Goal: Task Accomplishment & Management: Manage account settings

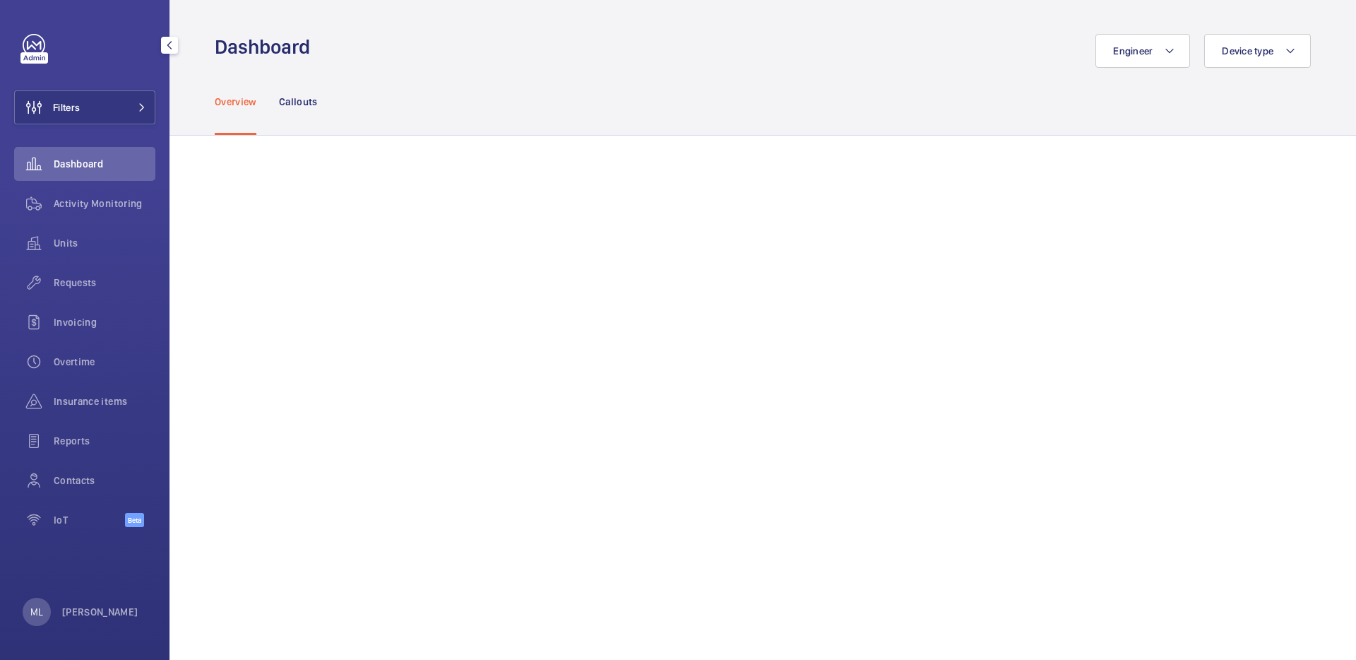
click at [138, 109] on mat-icon at bounding box center [142, 107] width 8 height 8
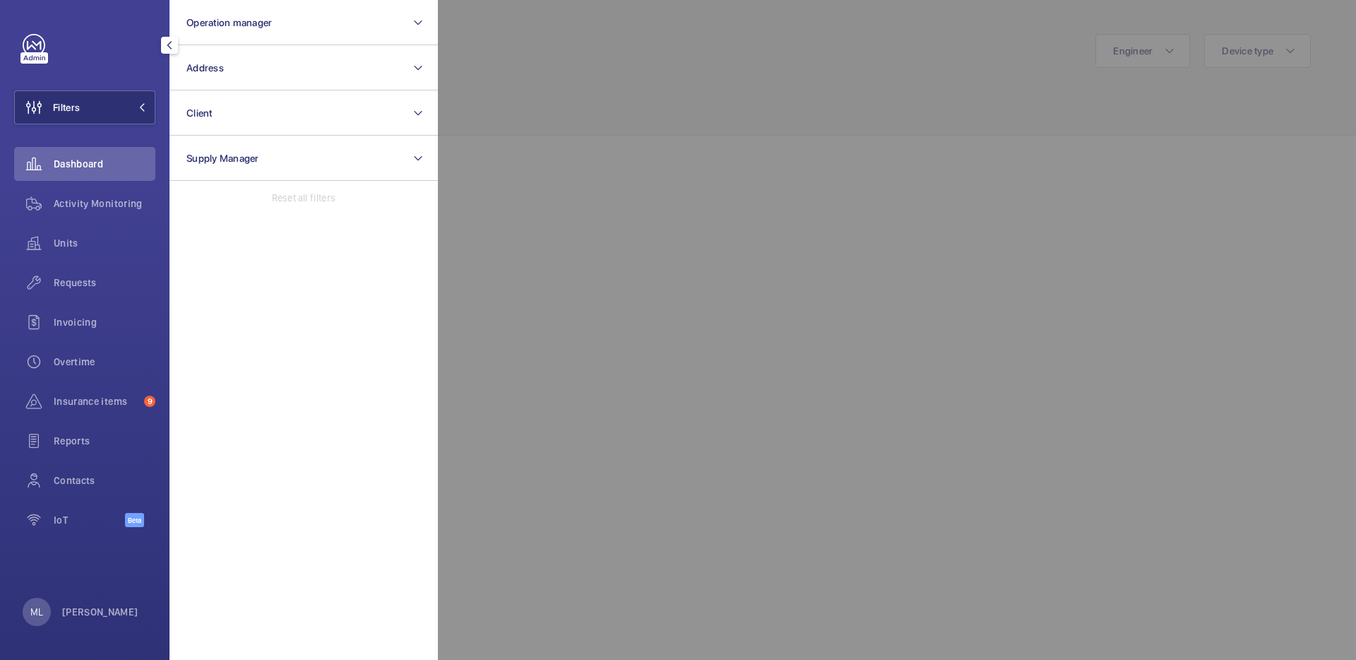
click at [138, 109] on mat-icon at bounding box center [142, 107] width 8 height 8
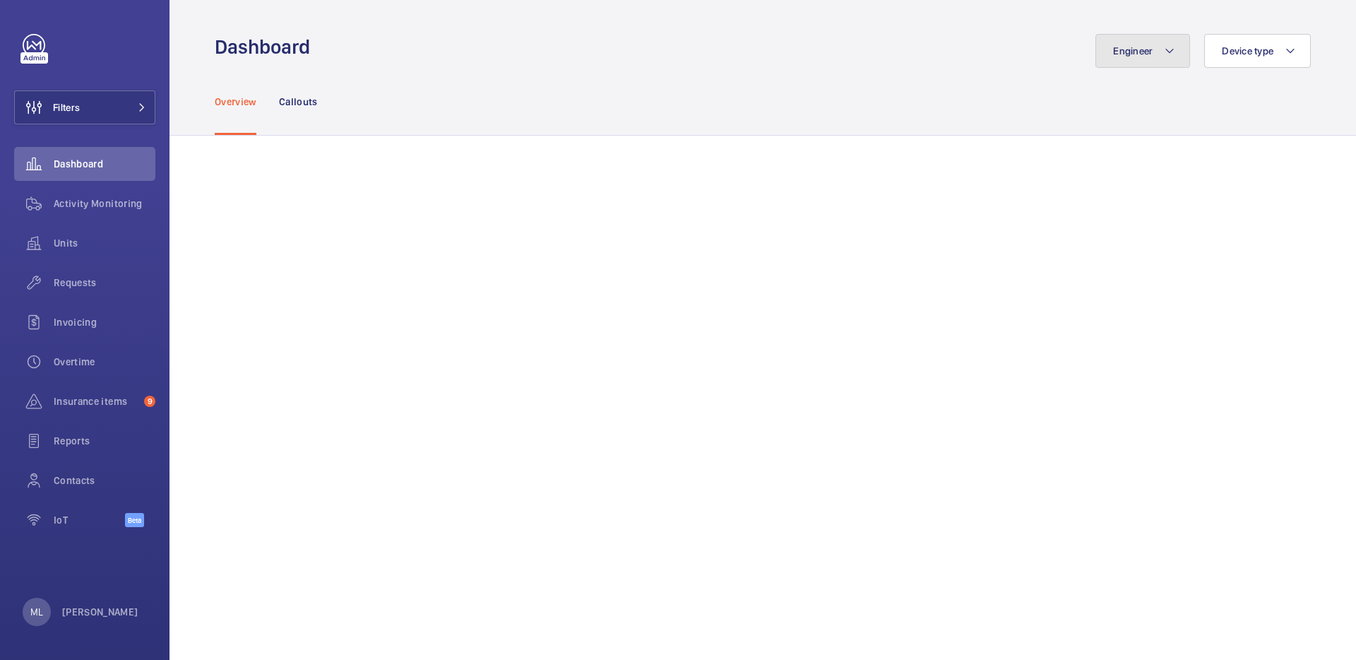
click at [1120, 49] on span "Engineer" at bounding box center [1133, 50] width 40 height 11
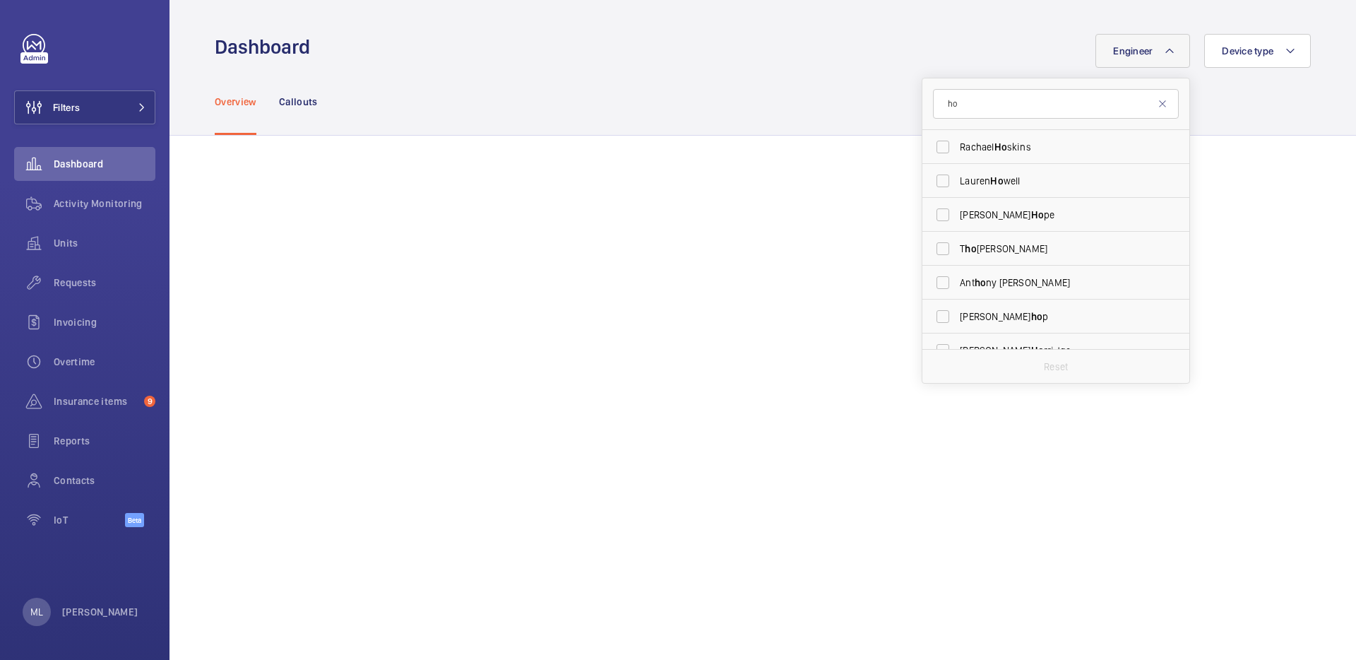
type input "h"
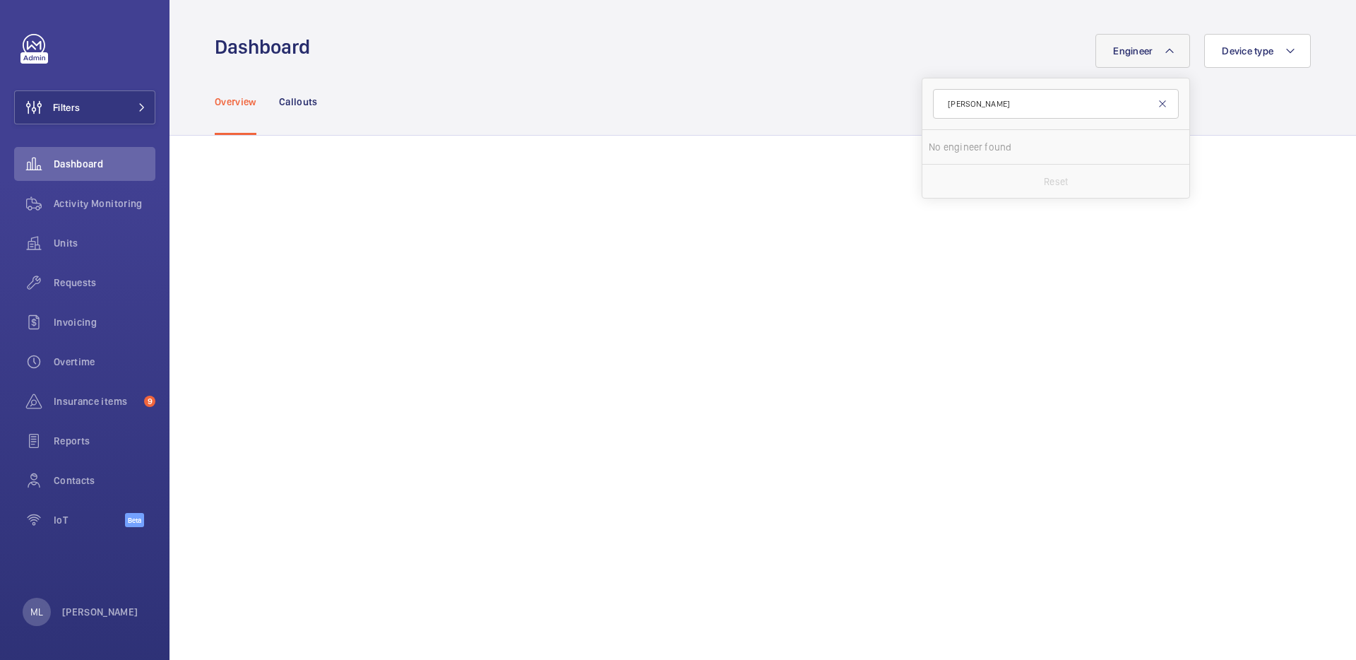
type input "[PERSON_NAME]"
click at [1157, 104] on mat-icon at bounding box center [1162, 103] width 11 height 11
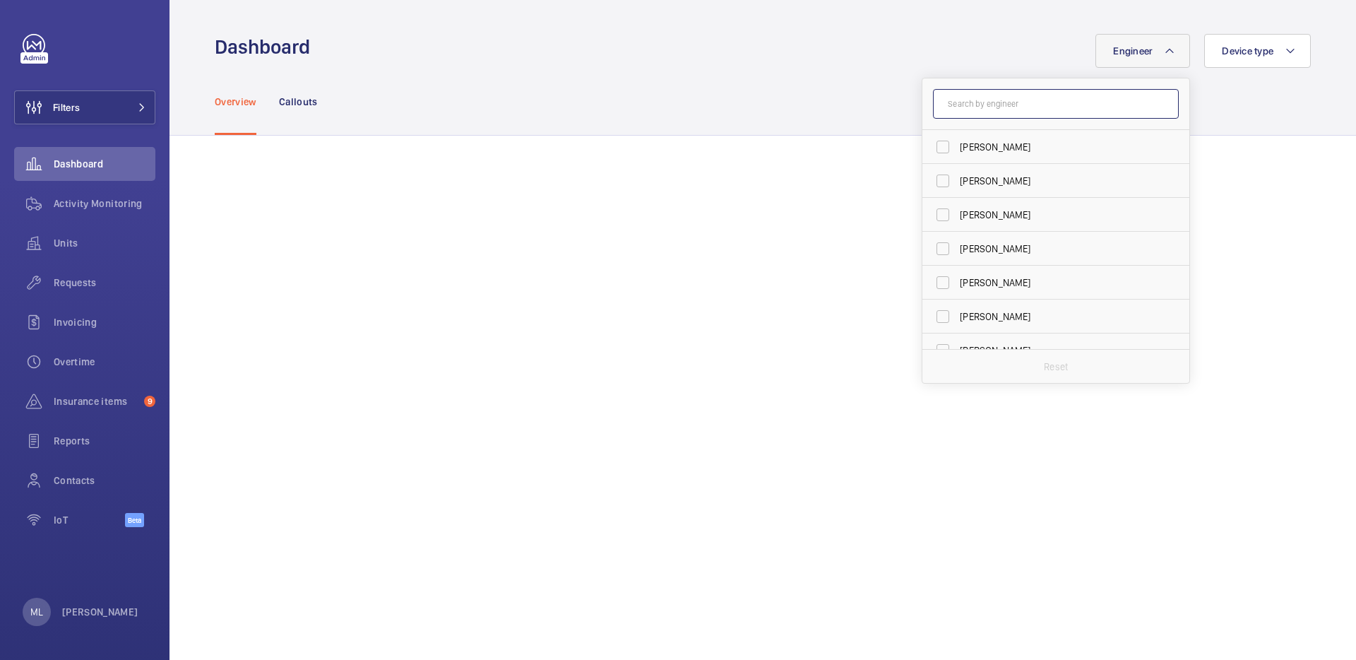
click at [1010, 99] on input "text" at bounding box center [1056, 104] width 246 height 30
click at [97, 509] on div "IoT Beta" at bounding box center [84, 520] width 141 height 34
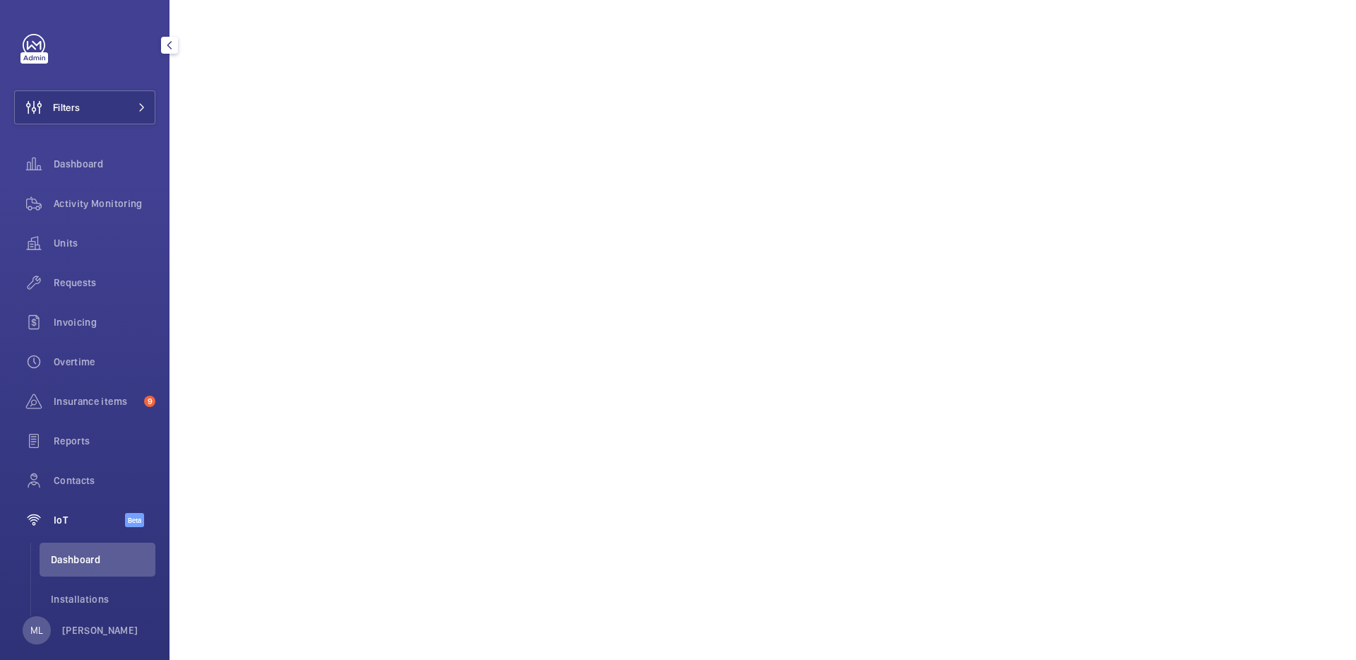
click at [97, 509] on div "IoT Beta" at bounding box center [84, 520] width 141 height 34
click at [88, 637] on p "[PERSON_NAME]" at bounding box center [100, 630] width 76 height 14
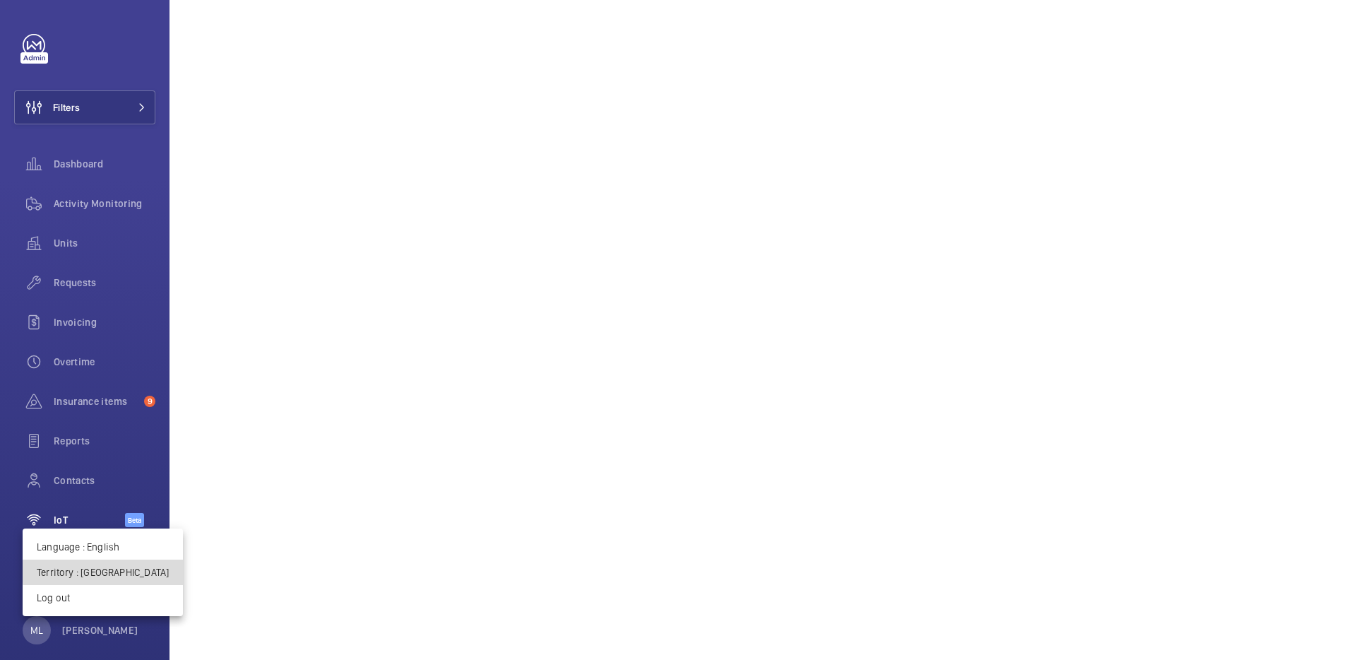
click at [108, 571] on p "Territory : [GEOGRAPHIC_DATA]" at bounding box center [103, 572] width 132 height 14
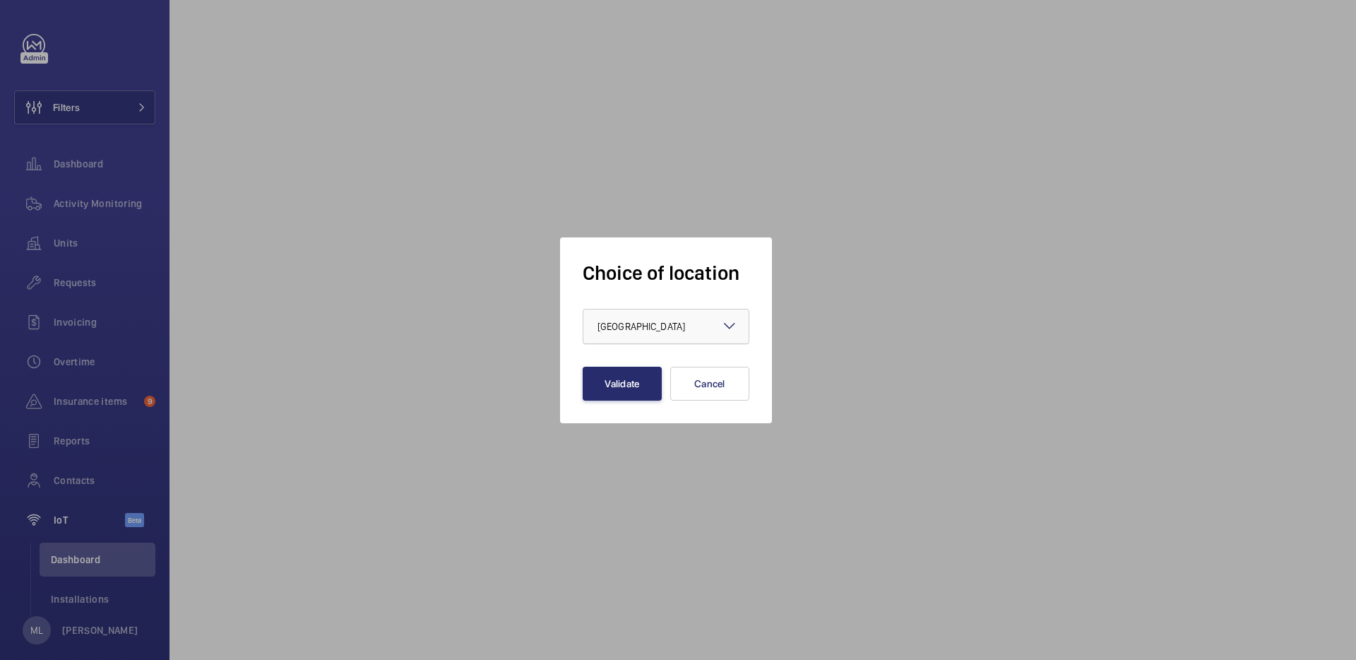
click at [640, 340] on div at bounding box center [665, 326] width 165 height 34
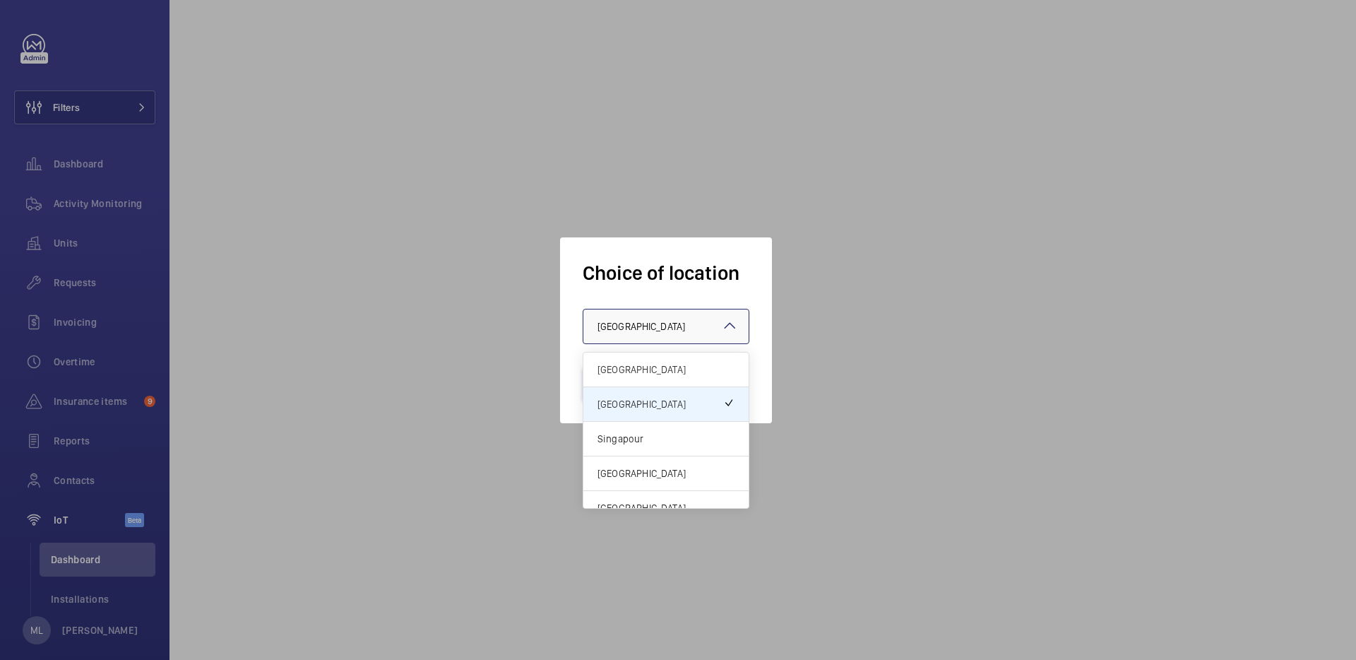
drag, startPoint x: 643, startPoint y: 381, endPoint x: 643, endPoint y: 372, distance: 9.2
click at [643, 373] on div "[GEOGRAPHIC_DATA]" at bounding box center [665, 369] width 165 height 35
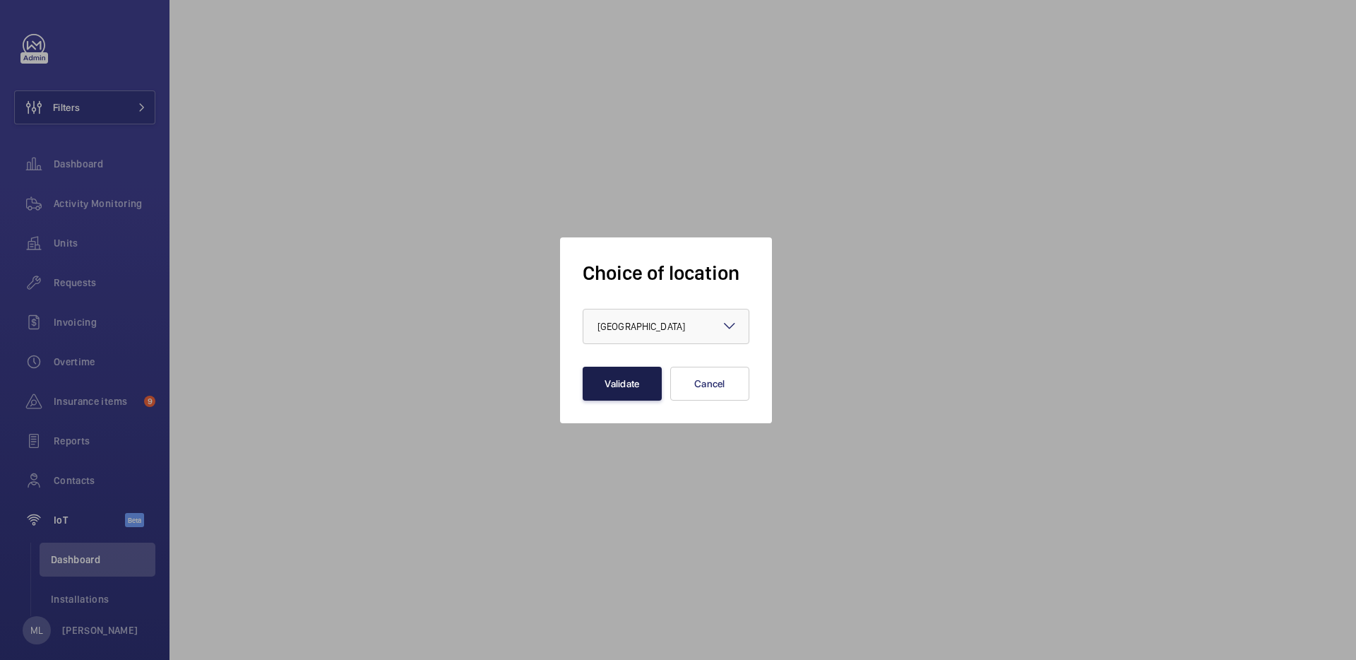
click at [643, 372] on button "Validate" at bounding box center [622, 384] width 79 height 34
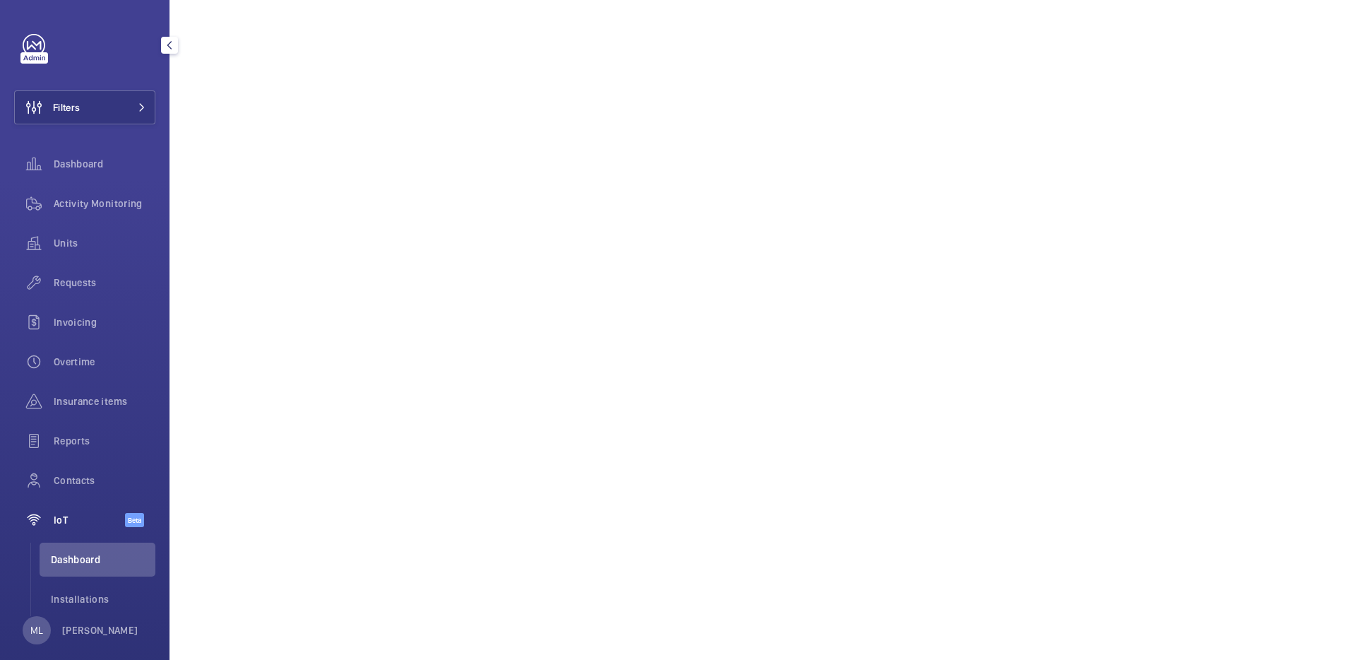
click at [73, 649] on div "Filters Dashboard Activity Monitoring Units Requests Invoicing Overtime Insuran…" at bounding box center [85, 330] width 170 height 660
click at [79, 632] on p "[PERSON_NAME]" at bounding box center [100, 630] width 76 height 14
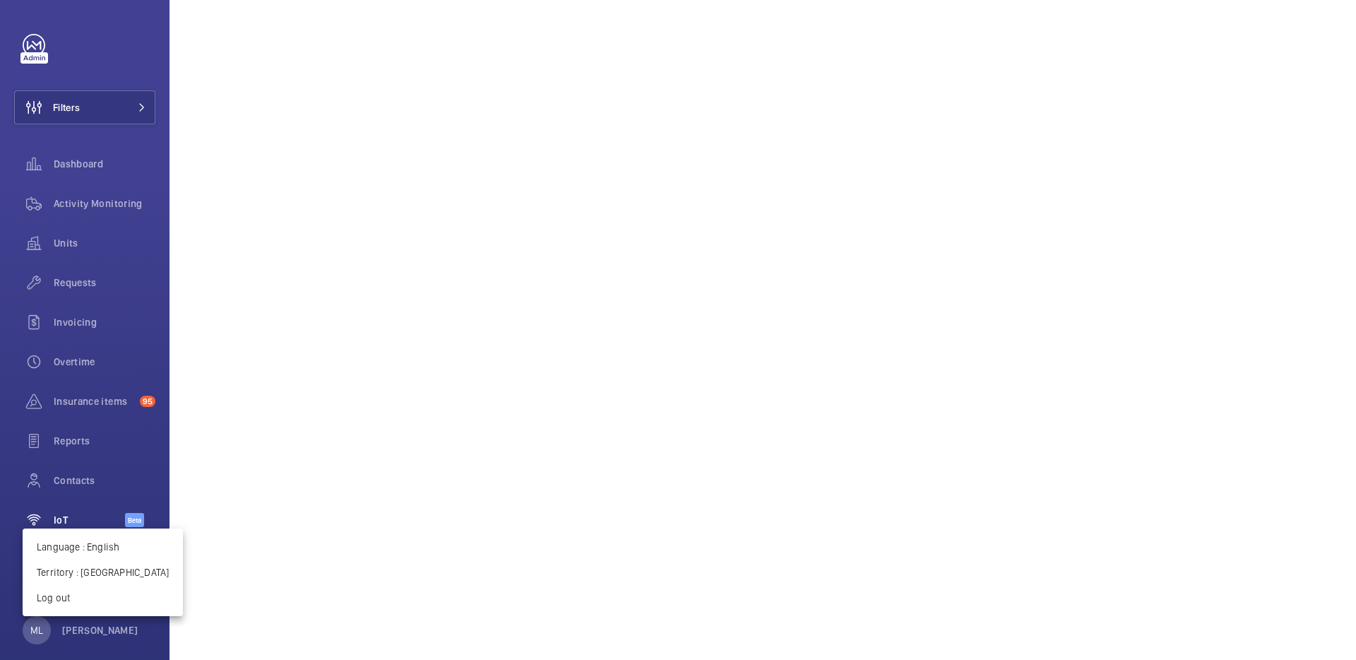
click at [688, 268] on div at bounding box center [678, 330] width 1356 height 660
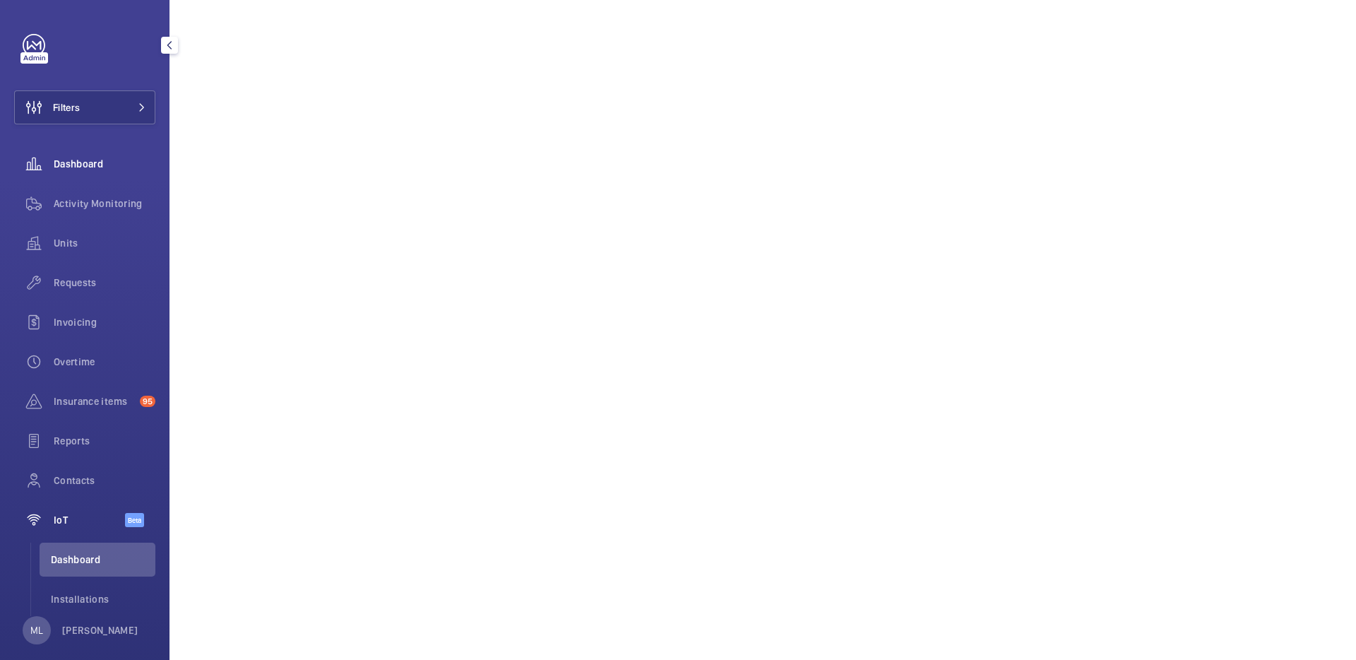
click at [87, 158] on span "Dashboard" at bounding box center [105, 164] width 102 height 14
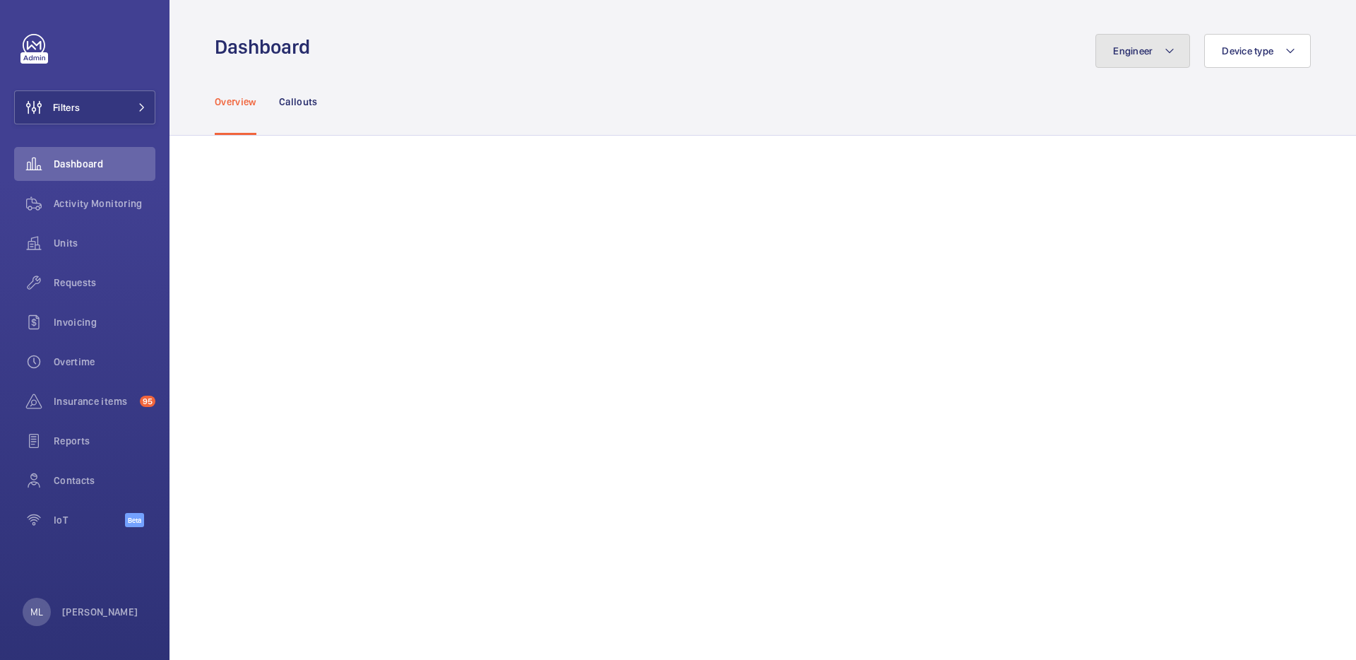
click at [1160, 56] on button "Engineer" at bounding box center [1142, 51] width 95 height 34
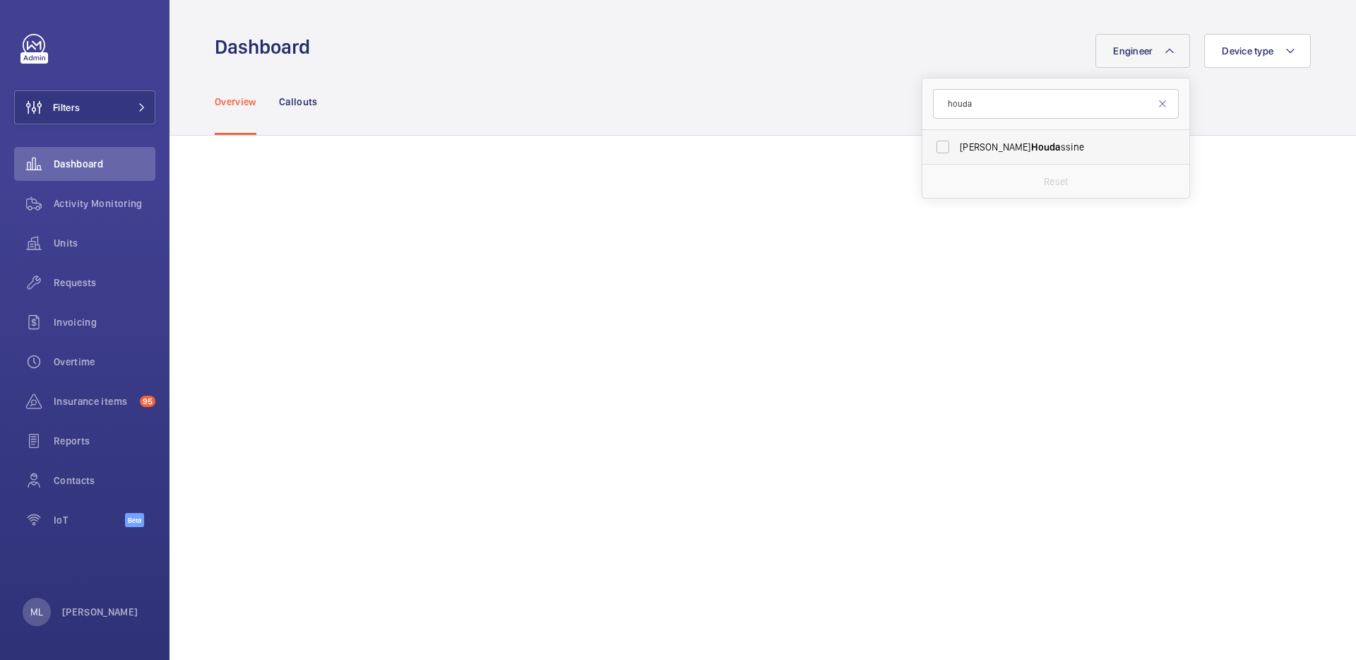
type input "houda"
click at [1052, 153] on span "Jamal Houda ssine" at bounding box center [1057, 147] width 194 height 14
click at [957, 153] on input "Jamal Houda ssine" at bounding box center [943, 147] width 28 height 28
checkbox input "true"
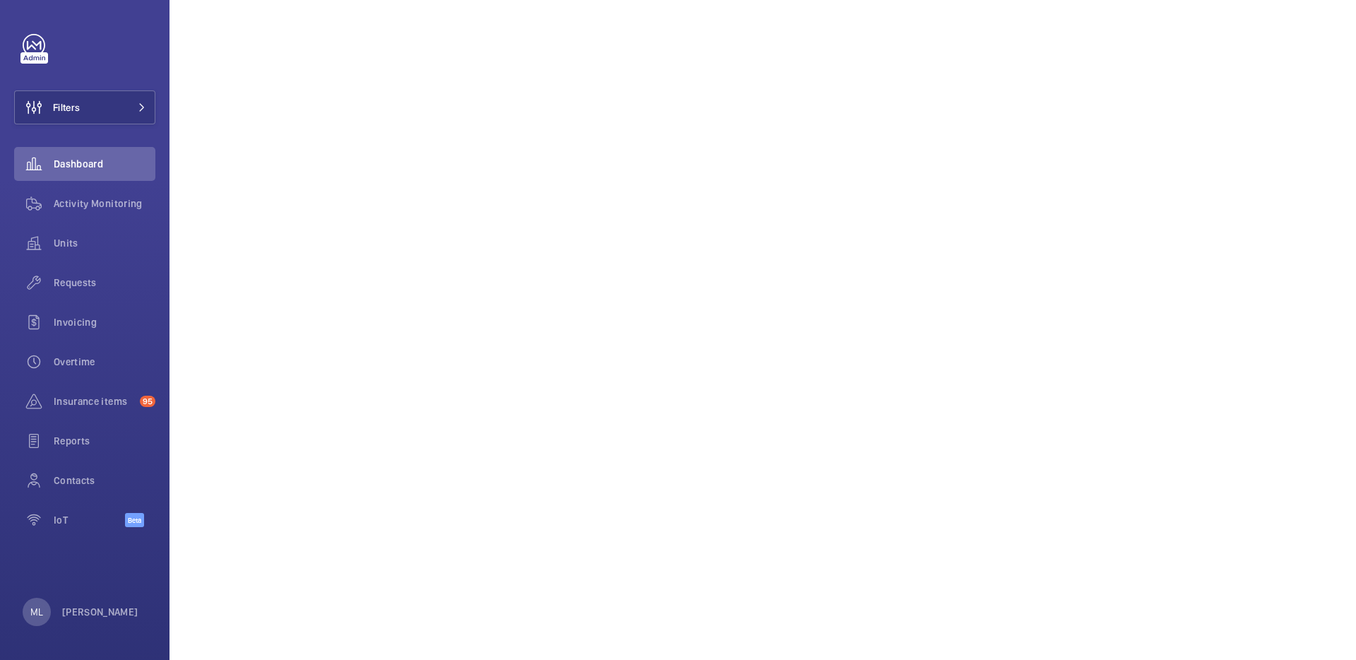
scroll to position [295, 0]
click at [89, 206] on span "Activity Monitoring" at bounding box center [105, 203] width 102 height 14
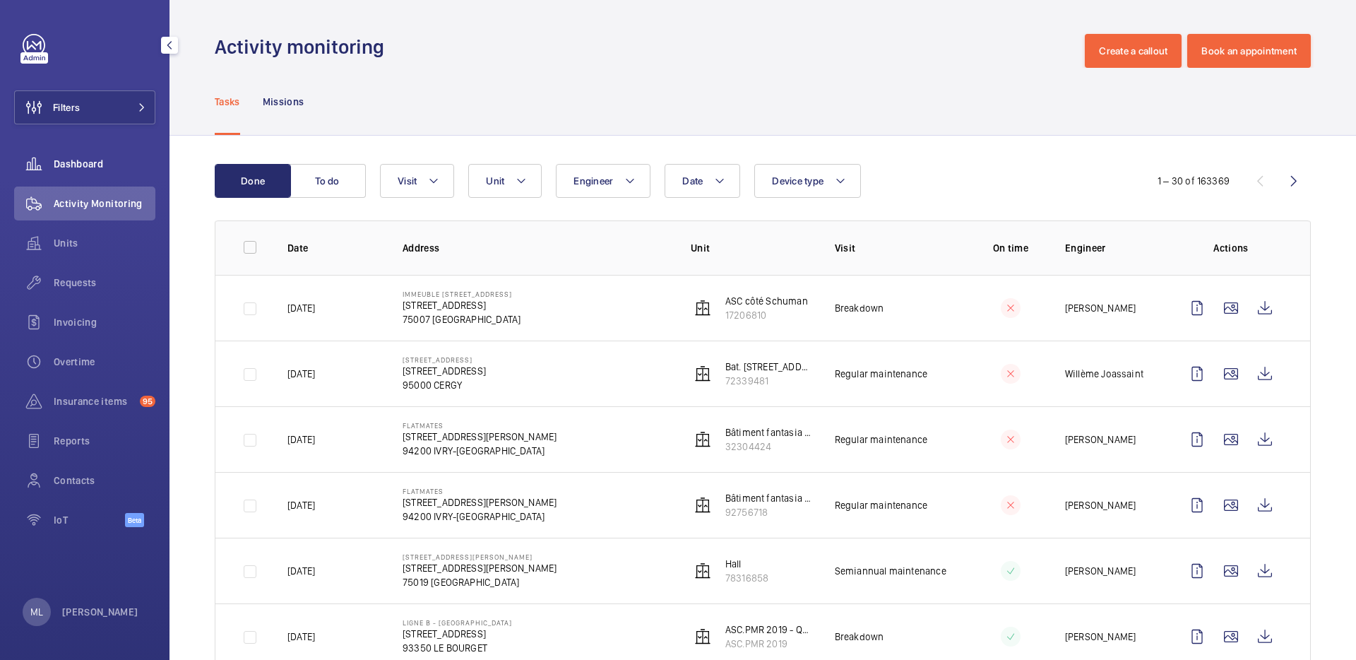
click at [81, 166] on span "Dashboard" at bounding box center [105, 164] width 102 height 14
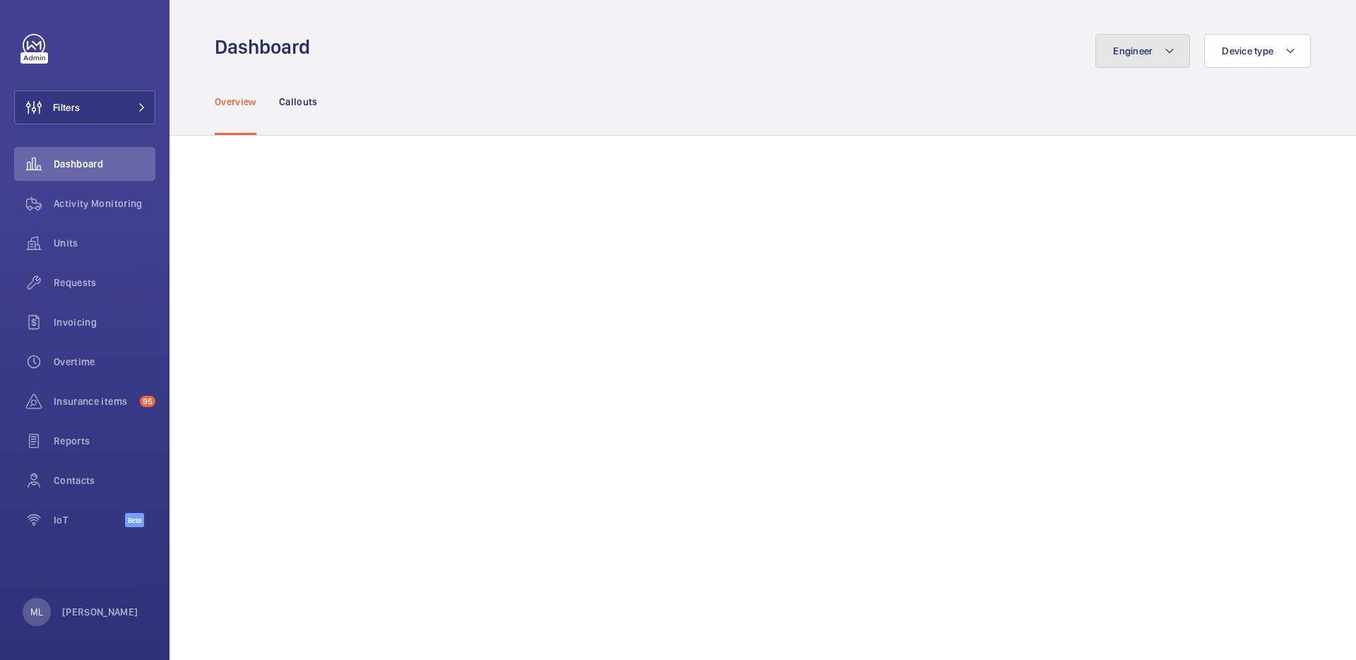
click at [1139, 61] on button "Engineer" at bounding box center [1142, 51] width 95 height 34
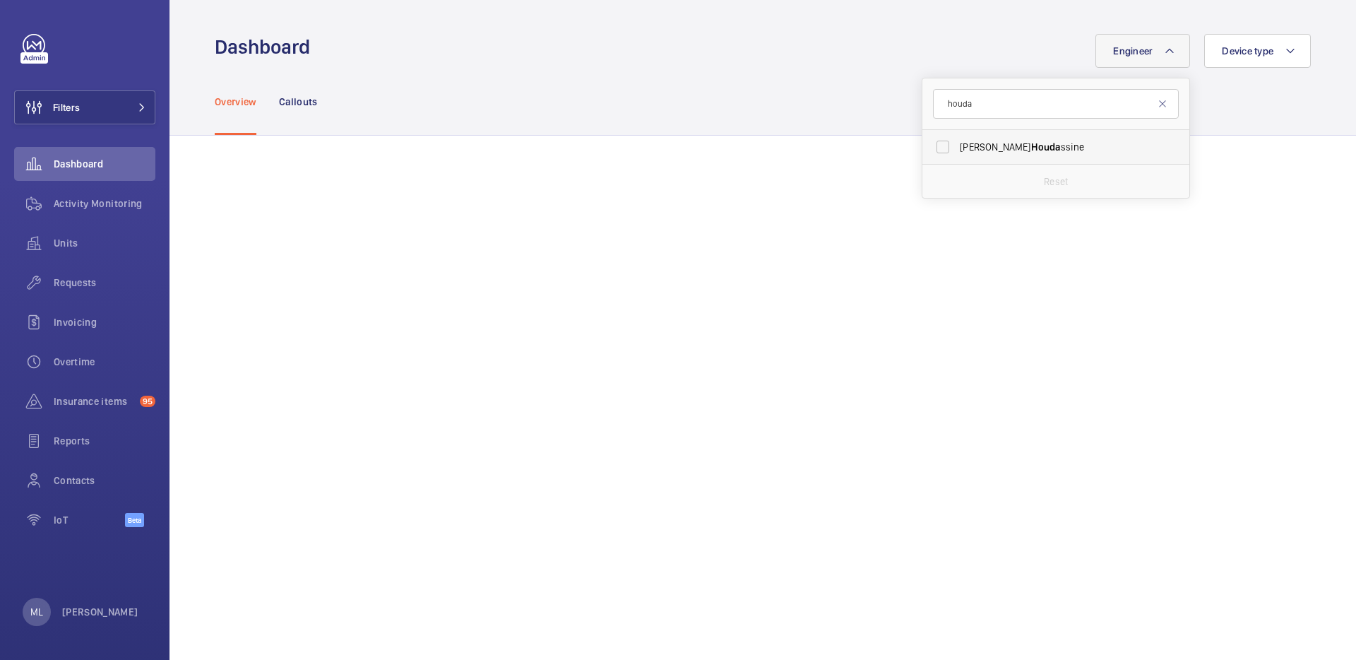
type input "houda"
click at [1044, 145] on span "Jamal Houda ssine" at bounding box center [1057, 147] width 194 height 14
click at [957, 145] on input "Jamal Houda ssine" at bounding box center [943, 147] width 28 height 28
checkbox input "true"
